Goal: Find specific page/section: Find specific page/section

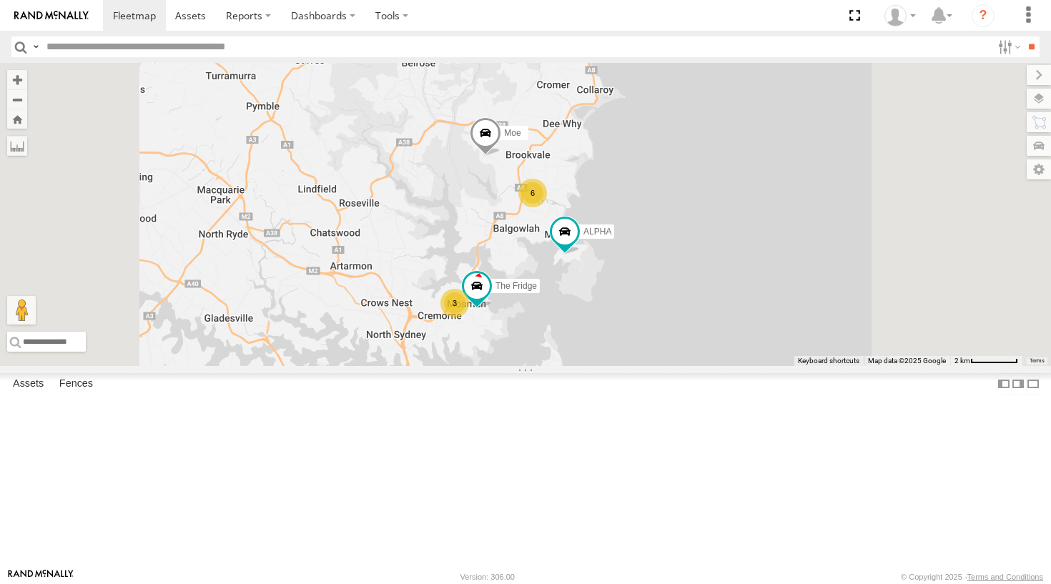
drag, startPoint x: 681, startPoint y: 344, endPoint x: 670, endPoint y: 247, distance: 97.2
click at [670, 247] on div "6 Ferrari 2 The Fridge 3 ALPHA Moe" at bounding box center [525, 214] width 1051 height 303
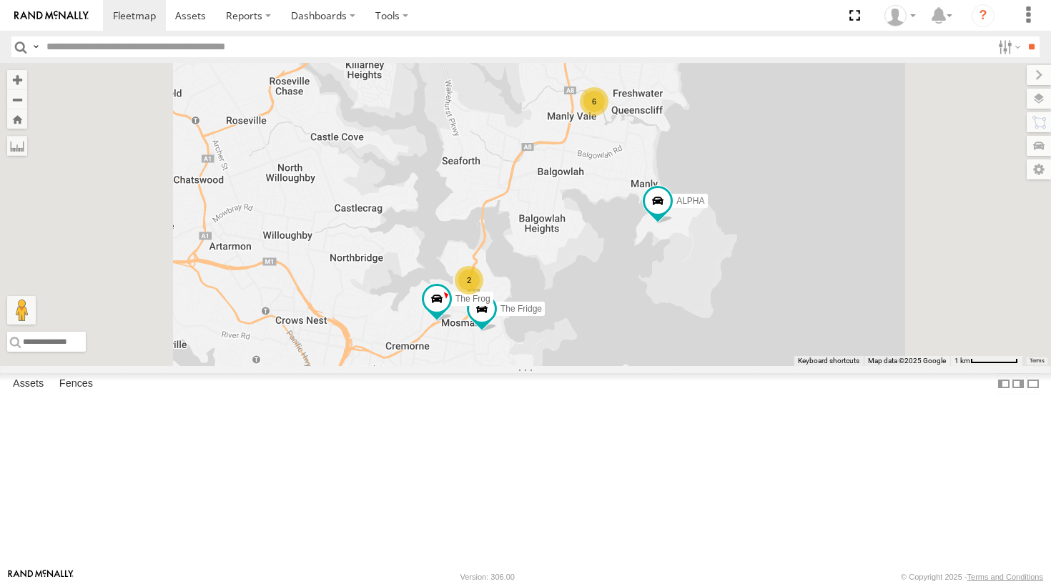
drag, startPoint x: 603, startPoint y: 372, endPoint x: 634, endPoint y: 250, distance: 125.5
click at [634, 250] on div "Ferrari The Fridge ALPHA Moe 6 The Frog 2" at bounding box center [525, 214] width 1051 height 303
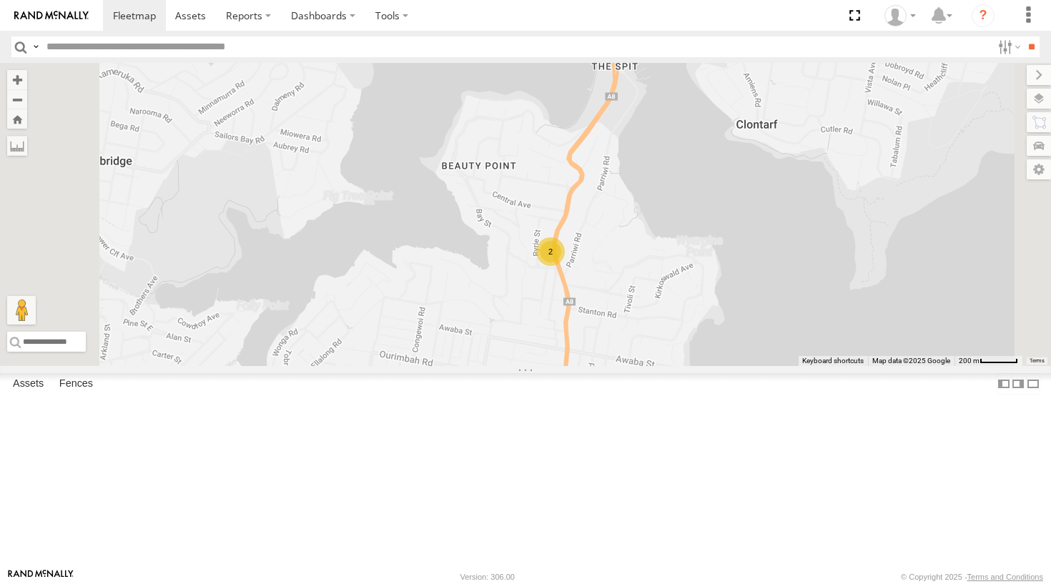
drag, startPoint x: 725, startPoint y: 339, endPoint x: 679, endPoint y: 322, distance: 49.3
click at [679, 322] on div "Ferrari The Fridge ALPHA Moe The Frog 2" at bounding box center [525, 214] width 1051 height 303
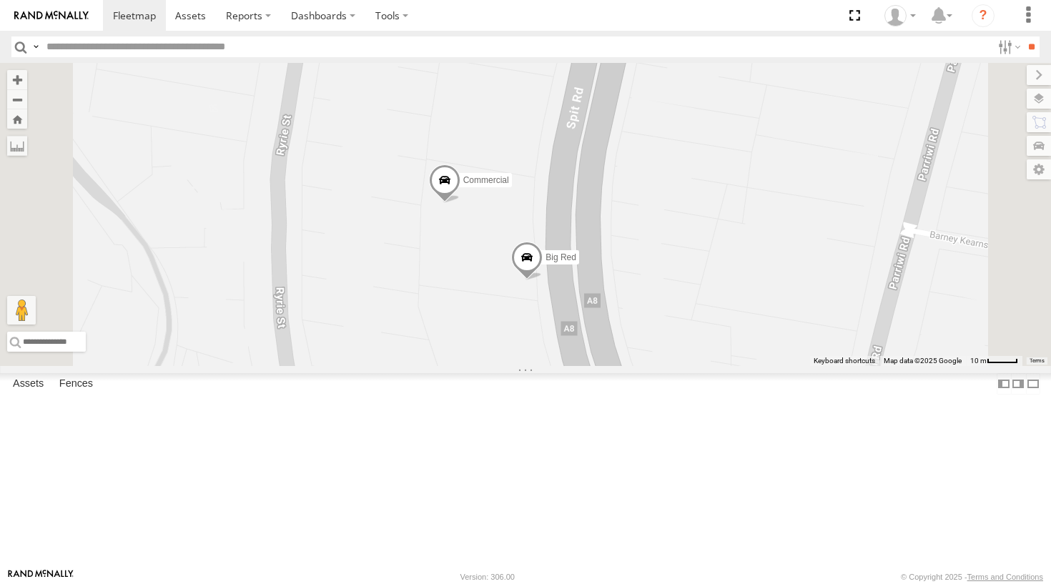
drag, startPoint x: 708, startPoint y: 375, endPoint x: 704, endPoint y: 320, distance: 54.4
click at [704, 320] on div "Ferrari The Fridge ALPHA Moe The Frog Big Red Commercial" at bounding box center [525, 214] width 1051 height 303
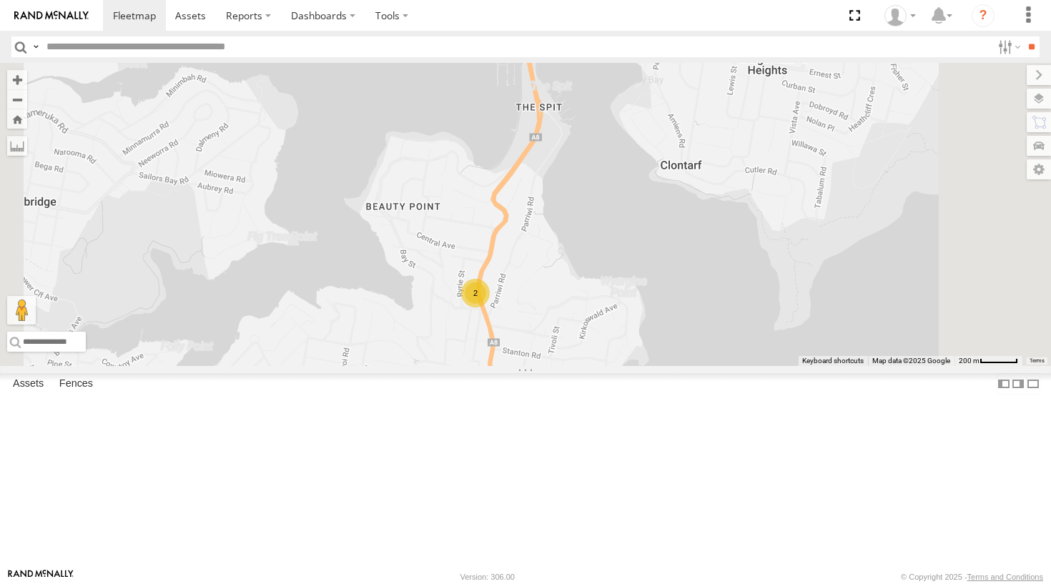
drag, startPoint x: 687, startPoint y: 357, endPoint x: 628, endPoint y: 445, distance: 106.1
click at [628, 366] on div "Ferrari The Fridge ALPHA Moe The Frog 2" at bounding box center [525, 214] width 1051 height 303
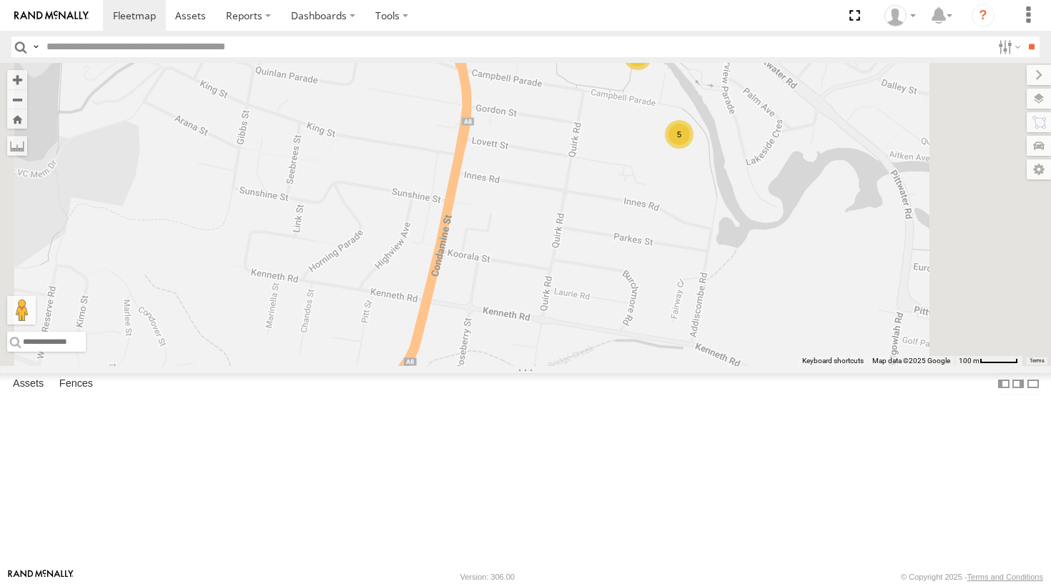
drag, startPoint x: 765, startPoint y: 301, endPoint x: 665, endPoint y: 339, distance: 107.2
click at [665, 339] on div "ALPHA Moe Troopie The Barra 5 5" at bounding box center [525, 214] width 1051 height 303
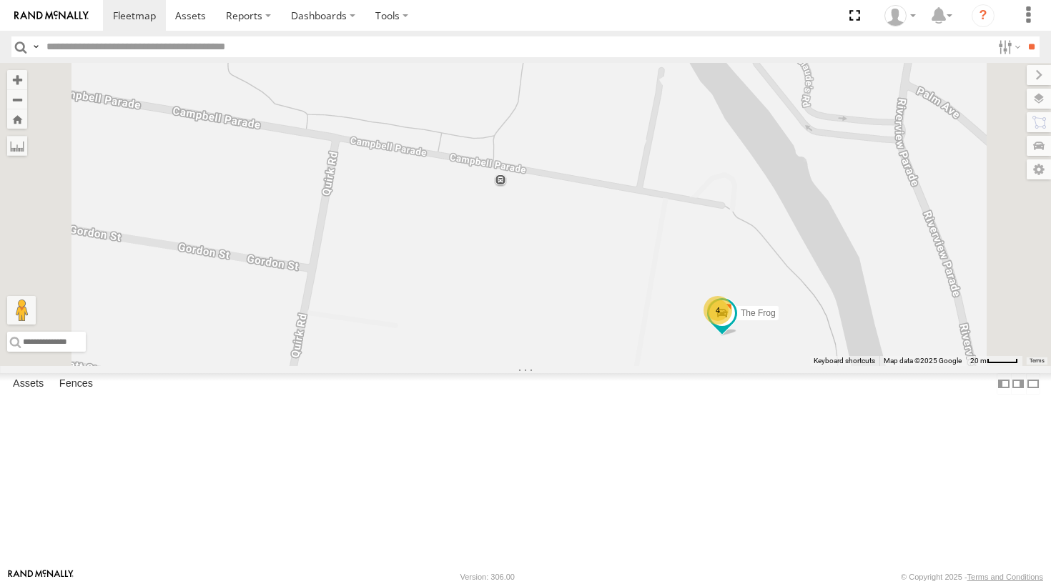
drag, startPoint x: 831, startPoint y: 262, endPoint x: 772, endPoint y: 296, distance: 67.6
click at [772, 296] on div "ALPHA Moe Troopie The Barra 2 Blue 2 4 The Frog" at bounding box center [525, 214] width 1051 height 303
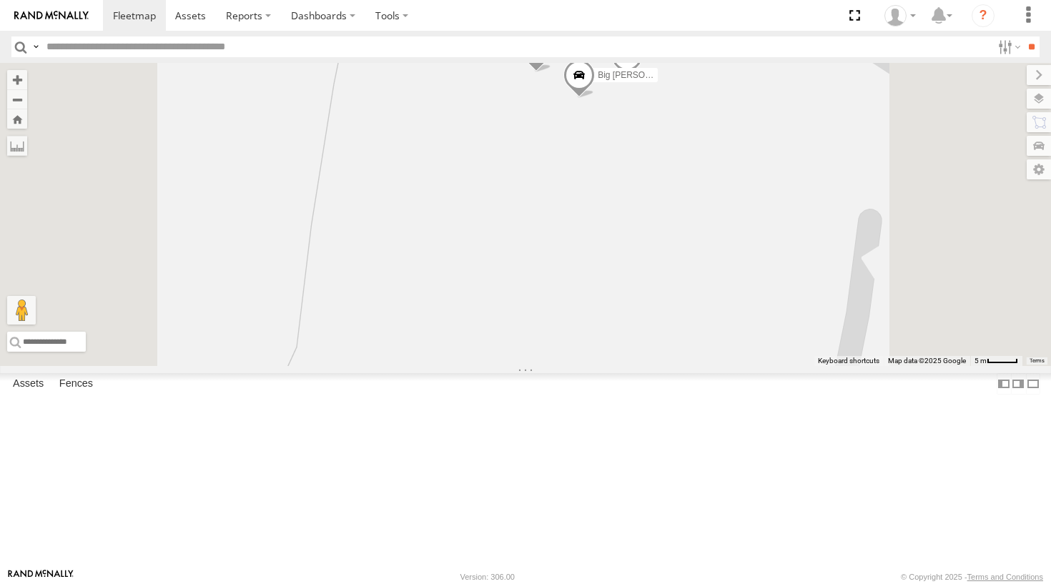
drag, startPoint x: 752, startPoint y: 185, endPoint x: 746, endPoint y: 273, distance: 88.1
click at [746, 273] on div "ALPHA Moe Troopie The Barra Blue The Frog DELTA Big [PERSON_NAME]" at bounding box center [525, 214] width 1051 height 303
click at [745, 357] on div "ALPHA Moe Troopie The Barra Blue The Frog DELTA Big [PERSON_NAME]" at bounding box center [525, 214] width 1051 height 303
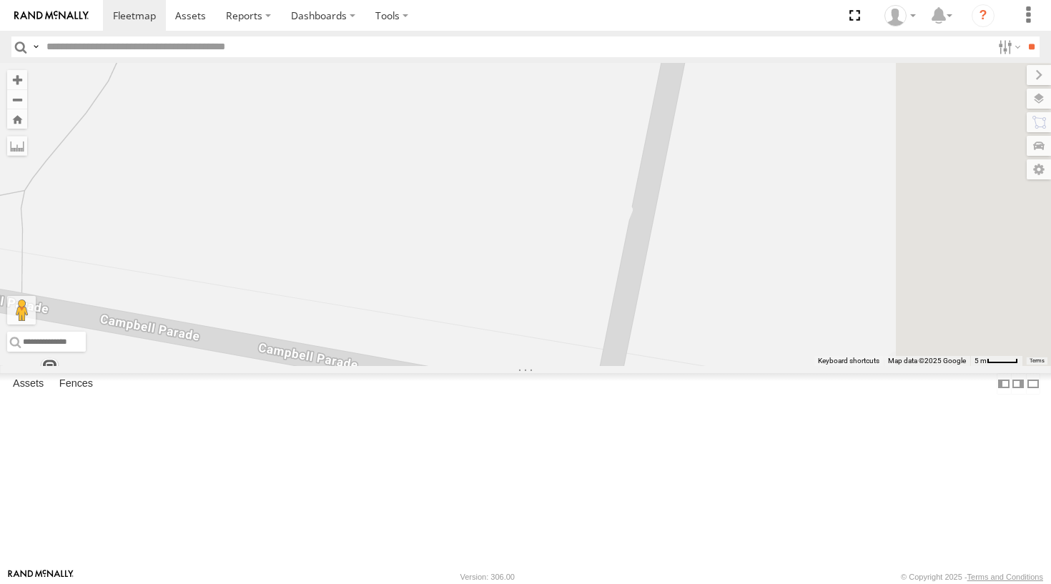
drag, startPoint x: 745, startPoint y: 357, endPoint x: 569, endPoint y: 71, distance: 336.0
click at [568, 64] on div "ALPHA Moe Troopie The Barra Blue The Frog Grouch DELTA Big [PERSON_NAME]" at bounding box center [525, 214] width 1051 height 303
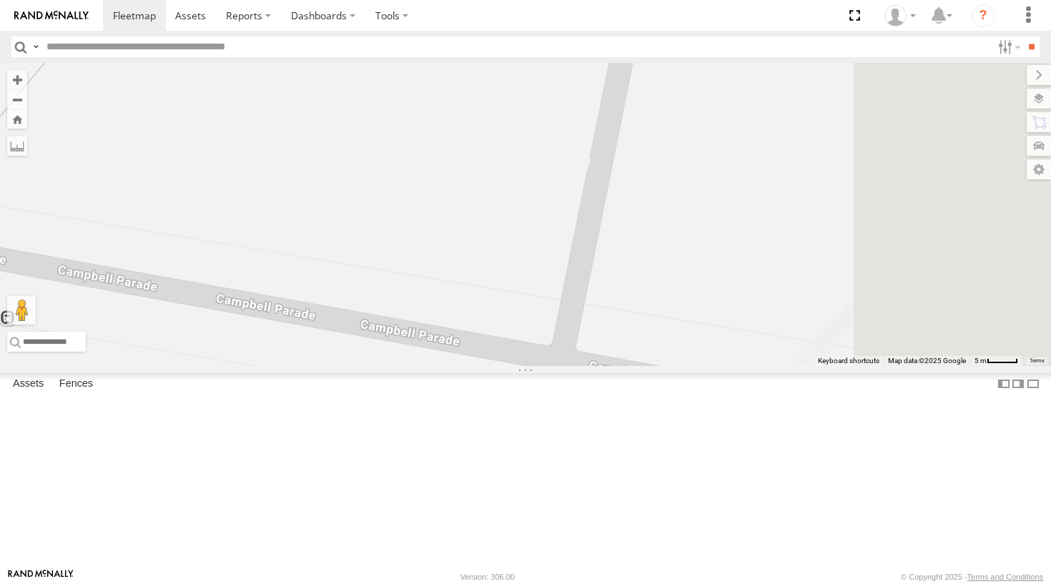
drag, startPoint x: 708, startPoint y: 366, endPoint x: 666, endPoint y: 315, distance: 65.5
click at [666, 315] on div "ALPHA Moe Troopie The Barra Blue The Frog Grouch DELTA Big [PERSON_NAME]" at bounding box center [525, 214] width 1051 height 303
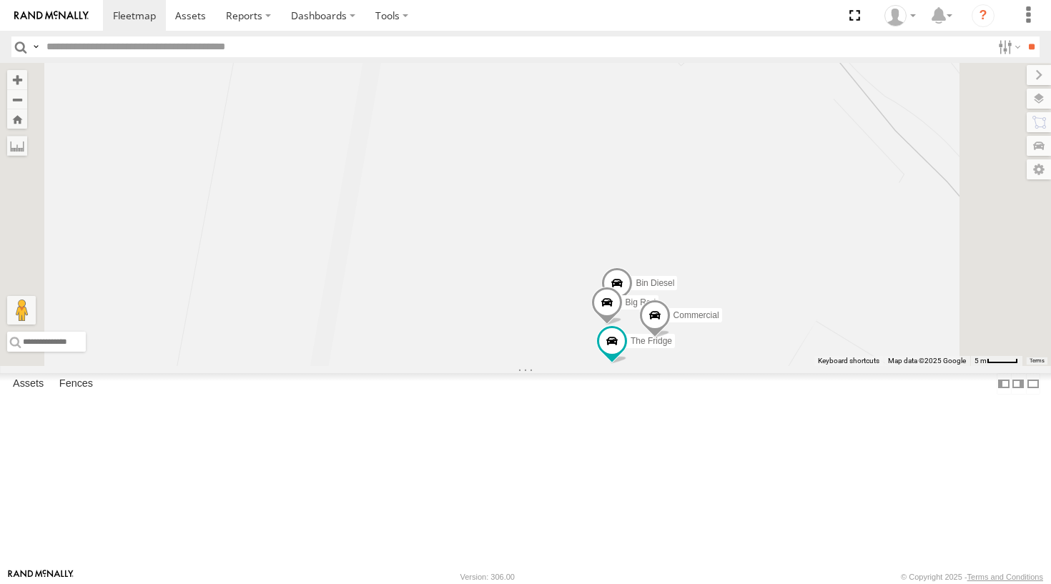
drag, startPoint x: 845, startPoint y: 370, endPoint x: 826, endPoint y: 313, distance: 60.1
click at [826, 313] on div "ALPHA Moe Troopie The Barra Blue The Frog The Fridge Bin Diesel Big Red Commerc…" at bounding box center [525, 214] width 1051 height 303
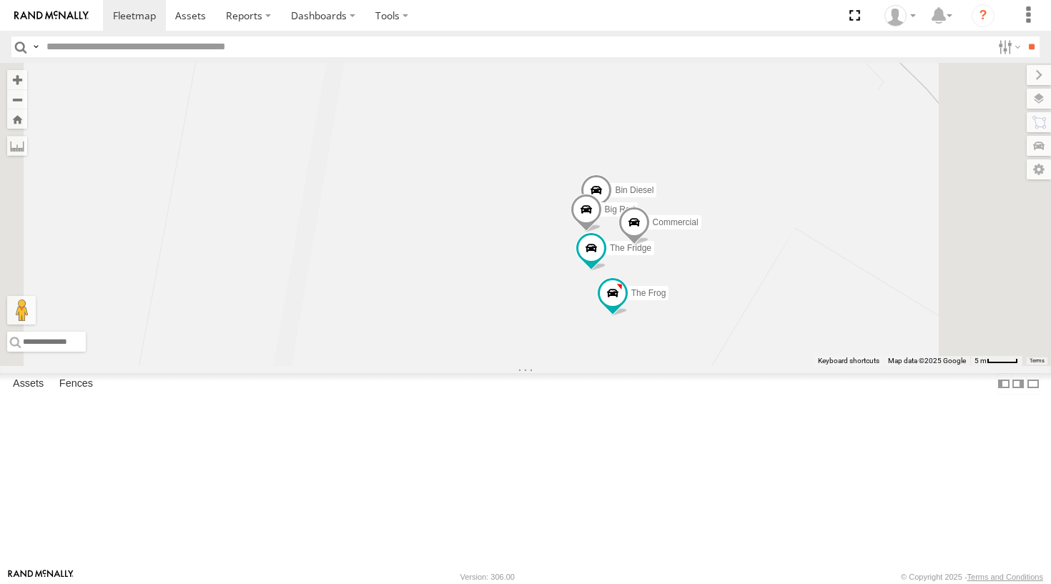
drag, startPoint x: 835, startPoint y: 317, endPoint x: 832, endPoint y: 284, distance: 33.0
